Goal: Task Accomplishment & Management: Use online tool/utility

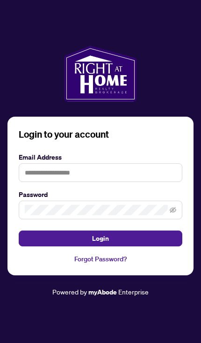
scroll to position [88, 0]
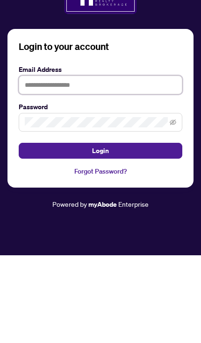
type input "**********"
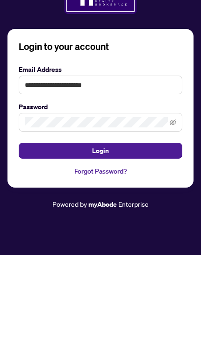
click at [100, 231] on button "Login" at bounding box center [100, 239] width 163 height 16
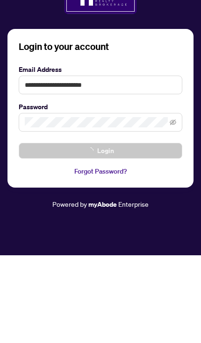
scroll to position [55, 0]
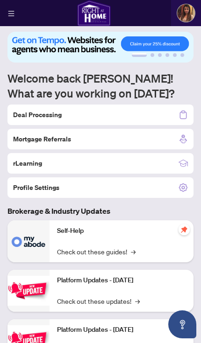
click at [21, 119] on h2 "Deal Processing" at bounding box center [37, 114] width 49 height 9
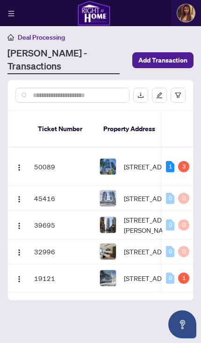
click at [37, 148] on td "50089" at bounding box center [62, 167] width 65 height 39
click at [18, 164] on img "button" at bounding box center [18, 167] width 7 height 7
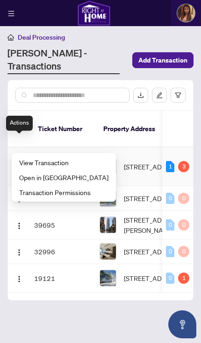
click at [32, 163] on span "View Transaction" at bounding box center [63, 162] width 89 height 10
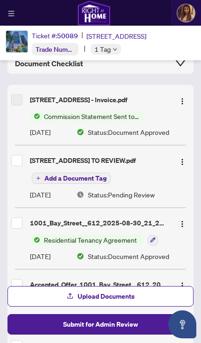
scroll to position [73, 0]
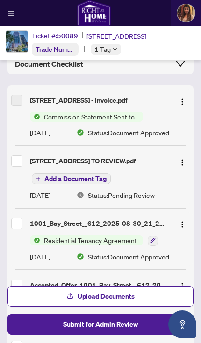
click at [52, 113] on span "Commission Statement Sent to Listing Brokerage" at bounding box center [91, 117] width 103 height 10
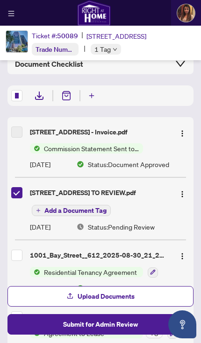
click at [182, 196] on img "button" at bounding box center [181, 193] width 7 height 7
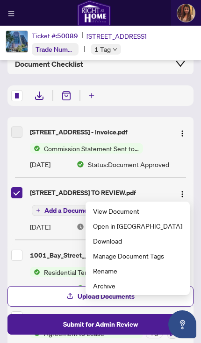
click at [164, 215] on span "View Document" at bounding box center [137, 211] width 89 height 10
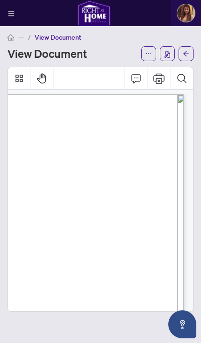
scroll to position [5, 198]
